Goal: Feedback & Contribution: Contribute content

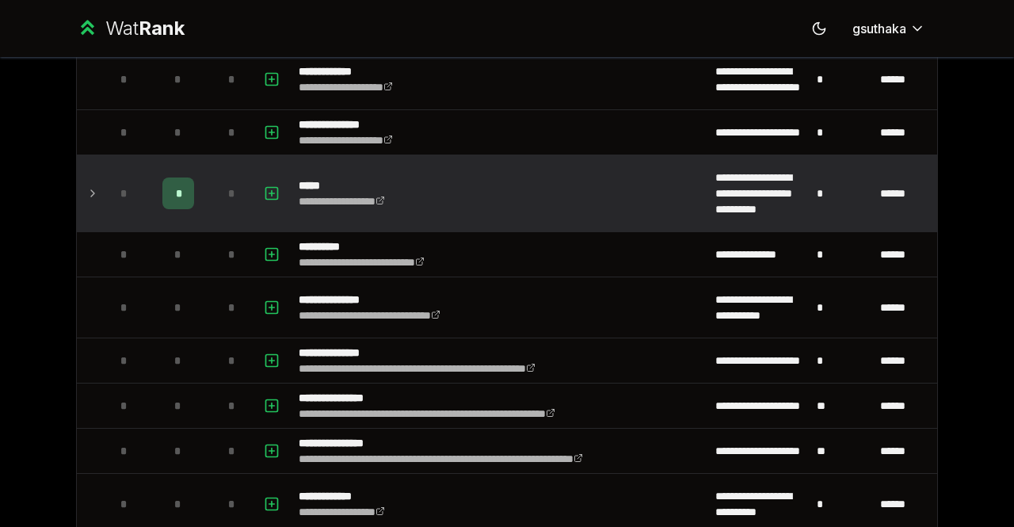
scroll to position [555, 0]
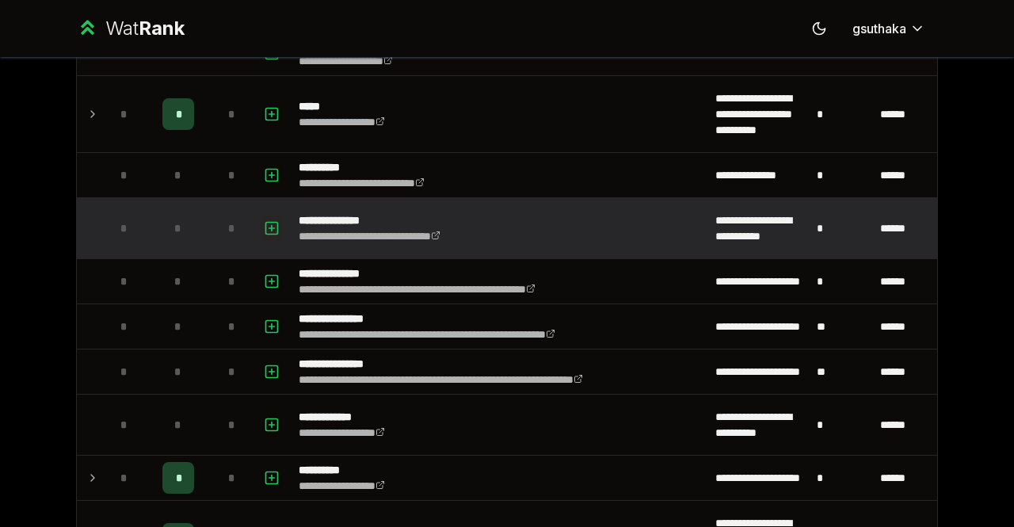
click at [269, 232] on icon "button" at bounding box center [272, 228] width 16 height 19
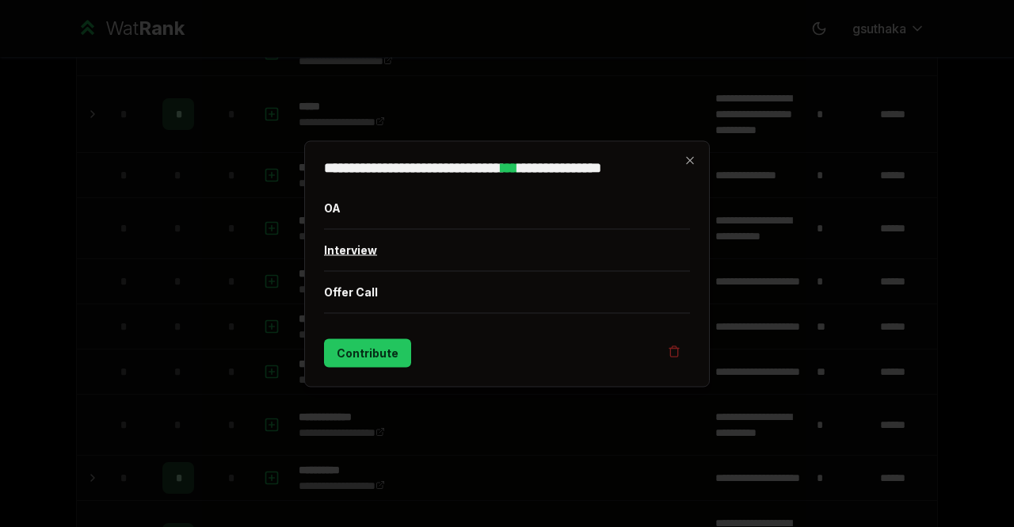
click at [357, 251] on button "Interview" at bounding box center [507, 249] width 366 height 41
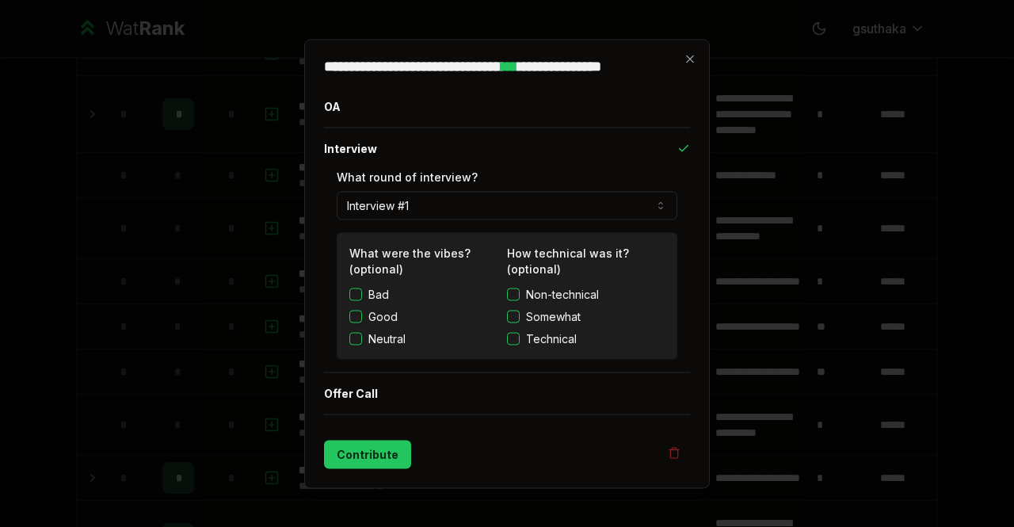
click at [354, 307] on div "Bad Good Neutral" at bounding box center [428, 316] width 158 height 60
click at [356, 315] on button "Good" at bounding box center [355, 316] width 13 height 13
click at [512, 295] on button "Non-technical" at bounding box center [513, 294] width 13 height 13
click at [513, 317] on button "Somewhat" at bounding box center [513, 316] width 13 height 13
click at [395, 443] on button "Contribute" at bounding box center [367, 454] width 87 height 29
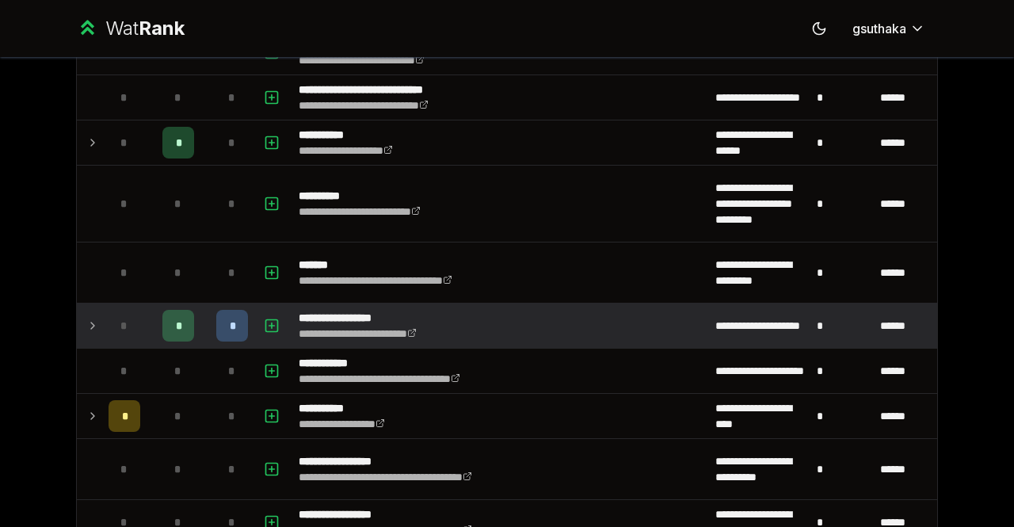
scroll to position [2298, 0]
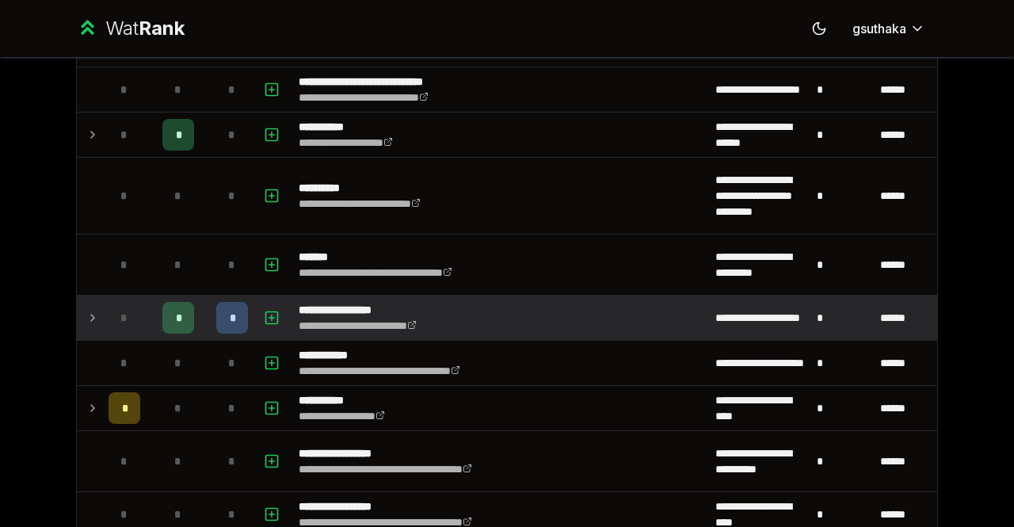
click at [87, 320] on icon at bounding box center [92, 317] width 13 height 19
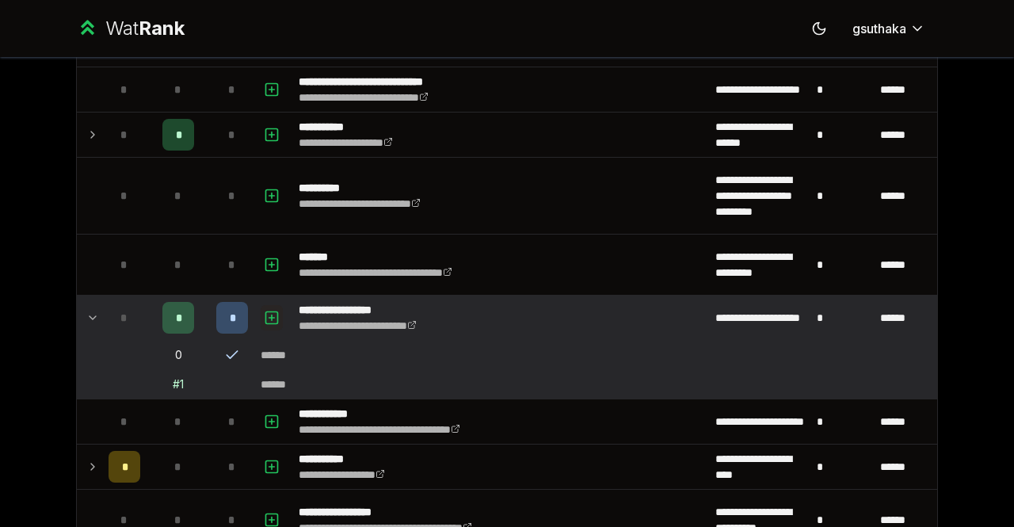
click at [269, 318] on icon "button" at bounding box center [272, 318] width 6 height 0
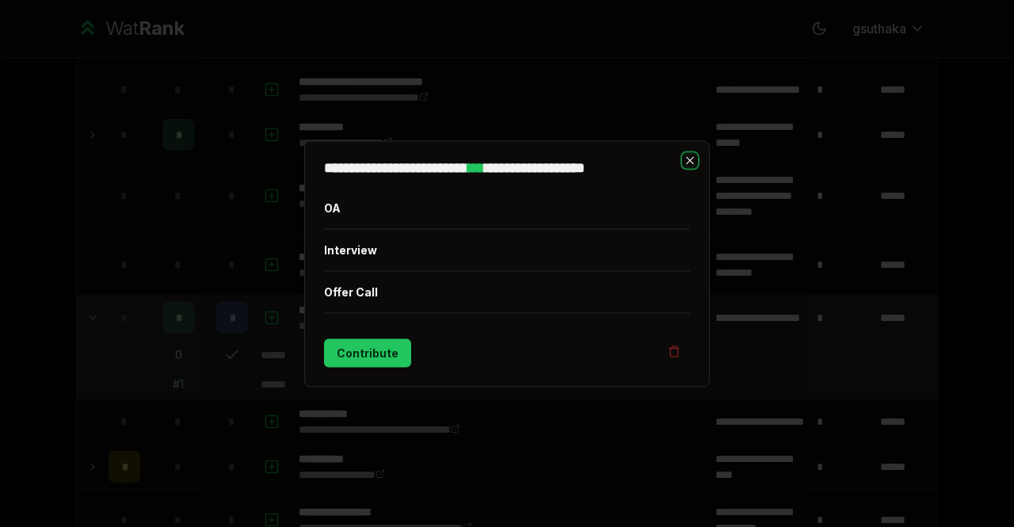
click at [693, 161] on icon "button" at bounding box center [690, 160] width 13 height 13
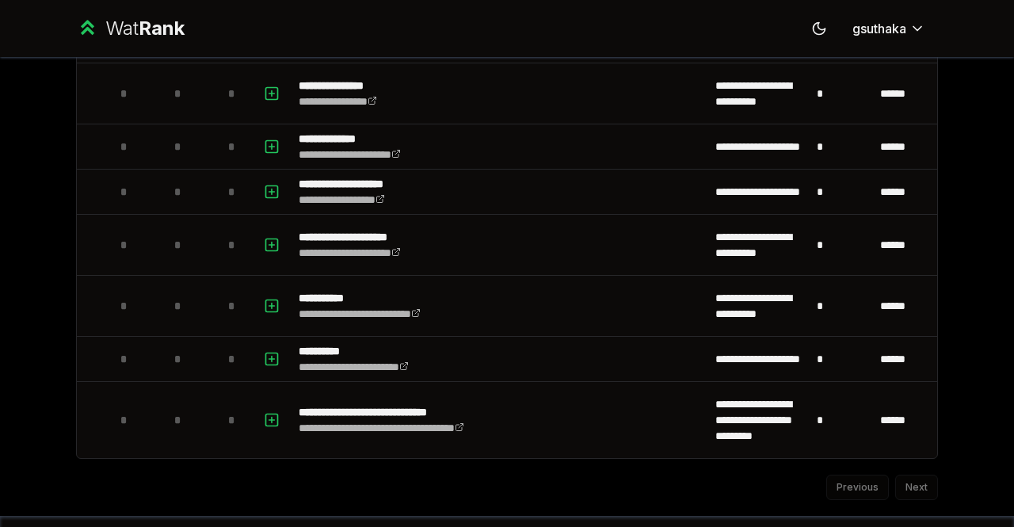
scroll to position [4864, 0]
